Goal: Information Seeking & Learning: Learn about a topic

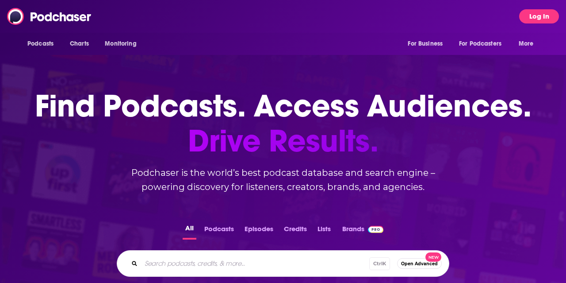
click at [545, 19] on button "Log In" at bounding box center [539, 16] width 40 height 14
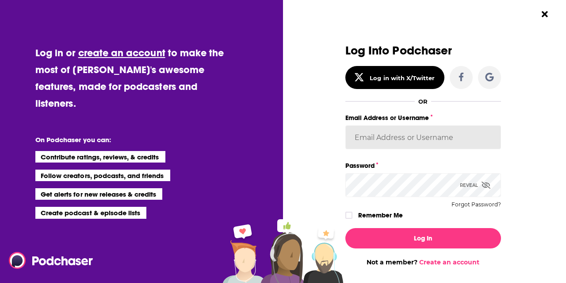
click at [383, 133] on input "Email Address or Username" at bounding box center [424, 137] width 156 height 24
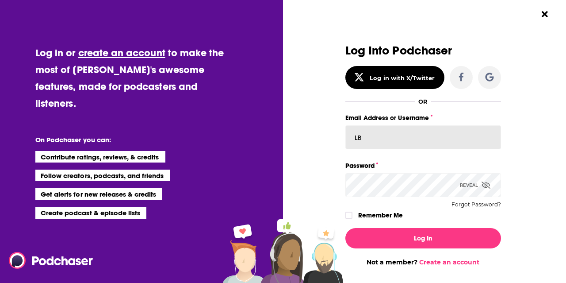
type input "L"
paste input "LBPublicity2"
type input "LBPublicity2"
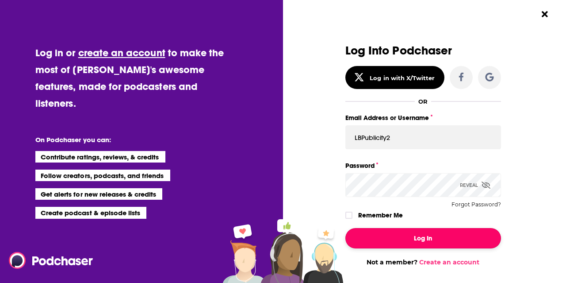
click at [378, 236] on button "Log In" at bounding box center [424, 238] width 156 height 20
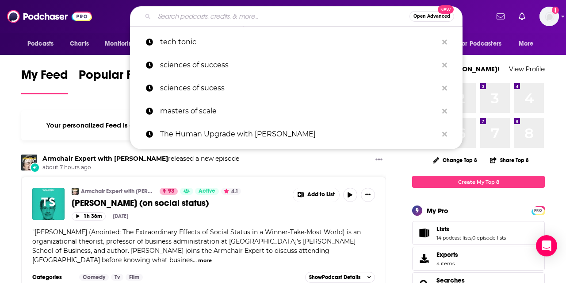
click at [256, 20] on input "Search podcasts, credits, & more..." at bounding box center [281, 16] width 255 height 14
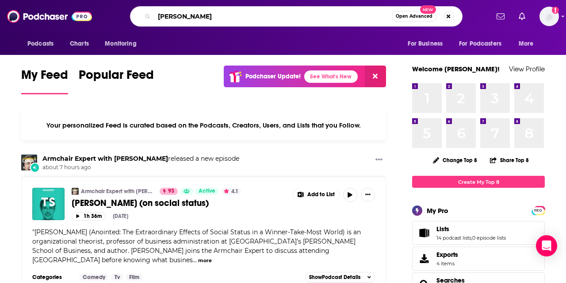
type input "[PERSON_NAME]"
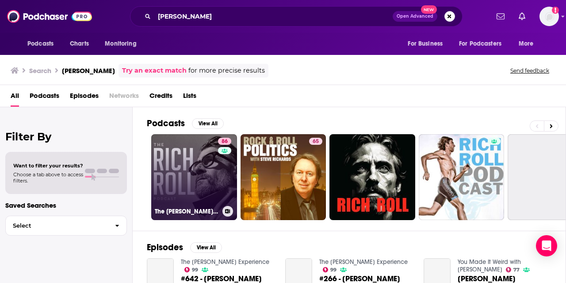
click at [170, 173] on link "86 The [PERSON_NAME] Podcast" at bounding box center [194, 177] width 86 height 86
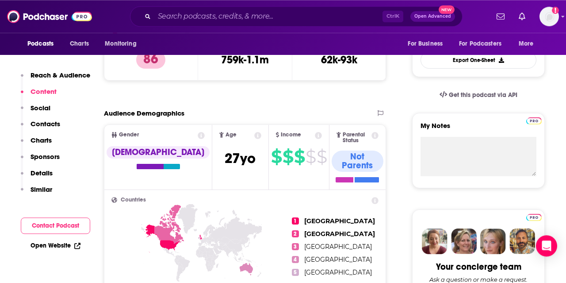
scroll to position [245, 0]
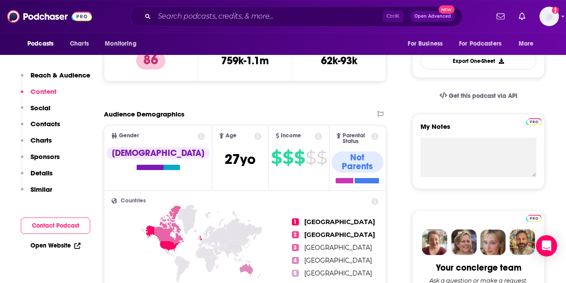
click at [51, 139] on p "Charts" at bounding box center [41, 140] width 21 height 8
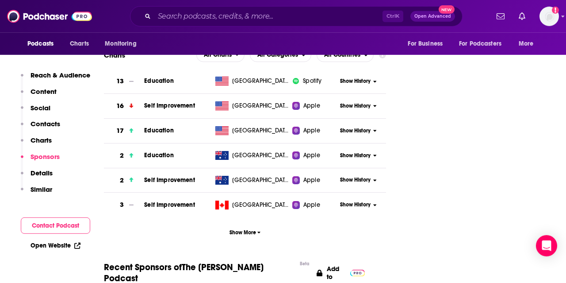
scroll to position [1403, 0]
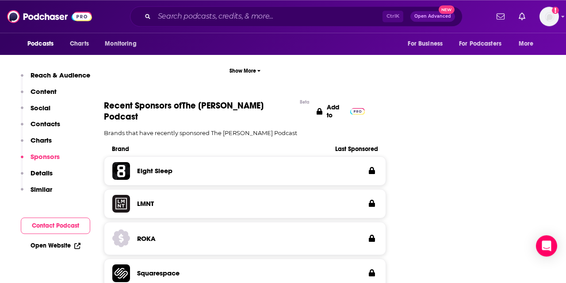
click at [31, 173] on p "Details" at bounding box center [42, 173] width 22 height 8
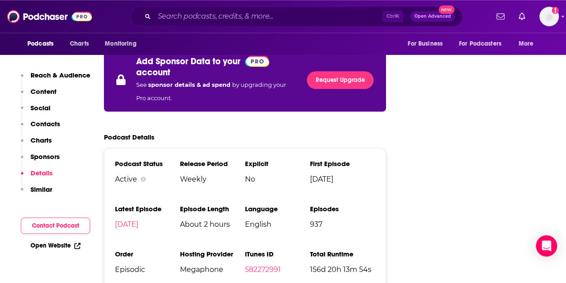
scroll to position [1698, 0]
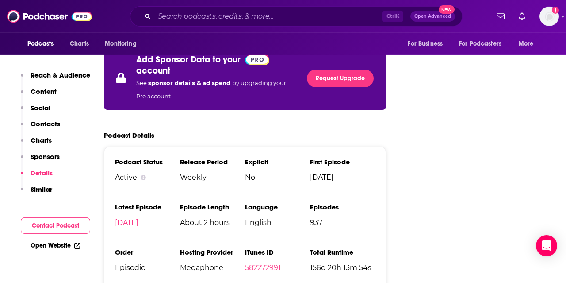
click at [41, 75] on p "Reach & Audience" at bounding box center [61, 75] width 60 height 8
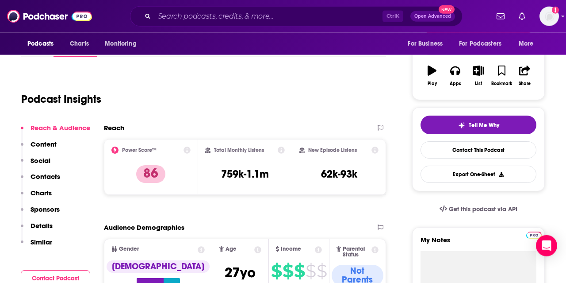
scroll to position [132, 0]
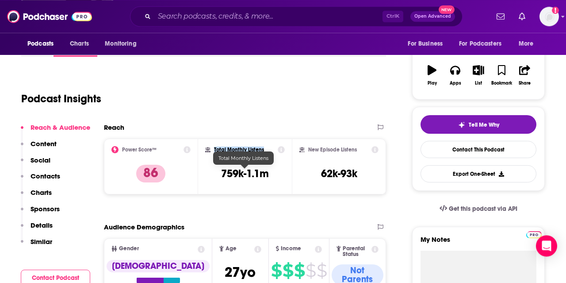
drag, startPoint x: 267, startPoint y: 181, endPoint x: 215, endPoint y: 172, distance: 52.4
click at [215, 172] on div "Total Monthly Listens 759k-1.1m" at bounding box center [245, 166] width 80 height 41
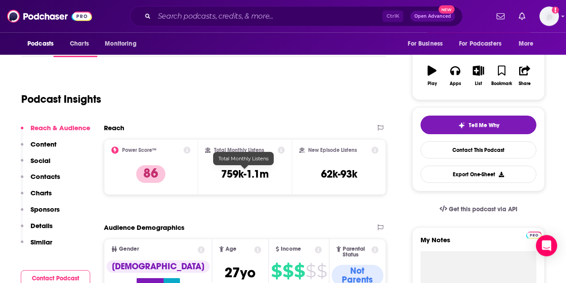
click at [271, 183] on div "Total Monthly Listens 759k-1.1m" at bounding box center [245, 166] width 80 height 41
drag, startPoint x: 271, startPoint y: 180, endPoint x: 266, endPoint y: 179, distance: 4.9
click at [266, 179] on div "Total Monthly Listens 759k-1.1m" at bounding box center [245, 166] width 80 height 41
copy div "Total Monthly Listens 759k-1.1m"
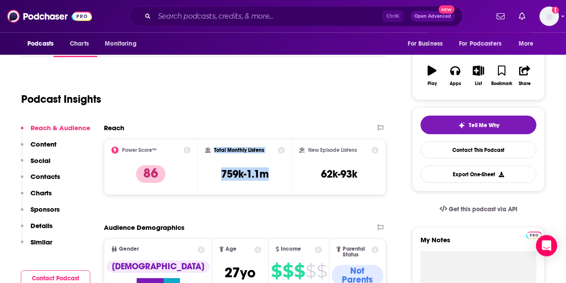
scroll to position [132, 0]
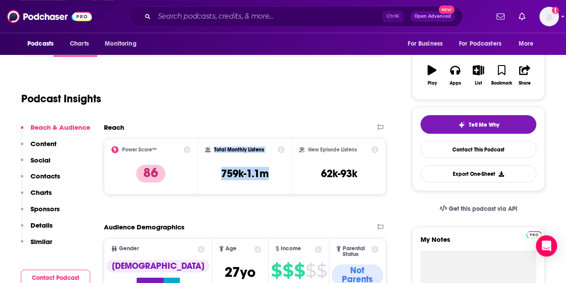
click at [279, 149] on icon at bounding box center [281, 149] width 7 height 7
